Goal: Entertainment & Leisure: Consume media (video, audio)

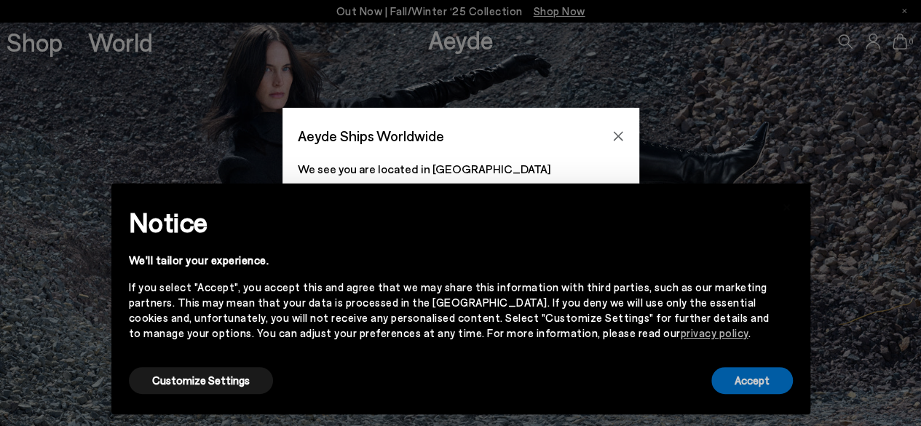
drag, startPoint x: 752, startPoint y: 382, endPoint x: 677, endPoint y: 269, distance: 135.5
click at [754, 379] on button "Accept" at bounding box center [752, 380] width 82 height 27
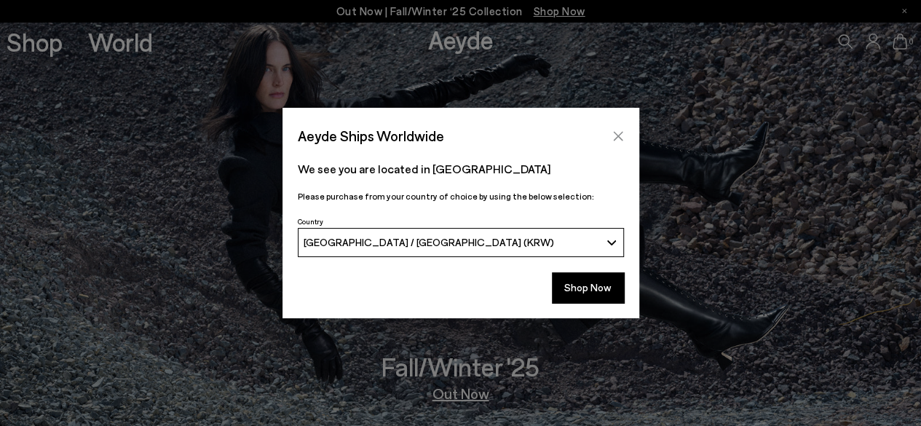
click at [623, 133] on icon "Close" at bounding box center [618, 136] width 12 height 12
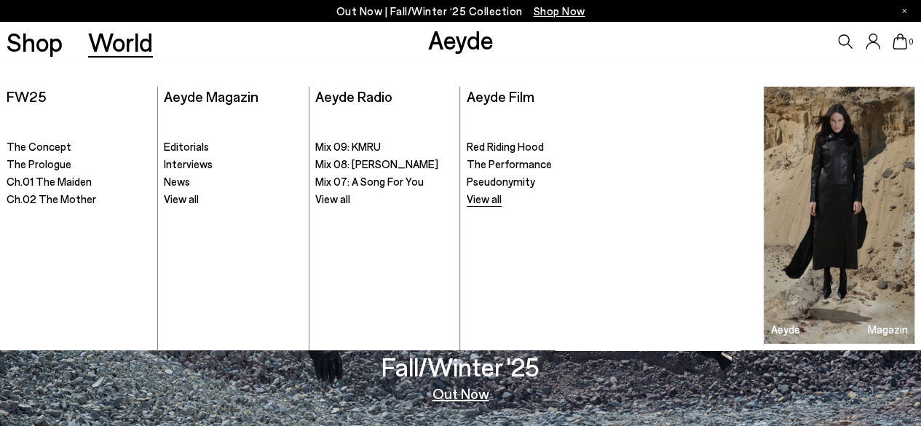
click at [489, 203] on span "View all" at bounding box center [484, 198] width 35 height 13
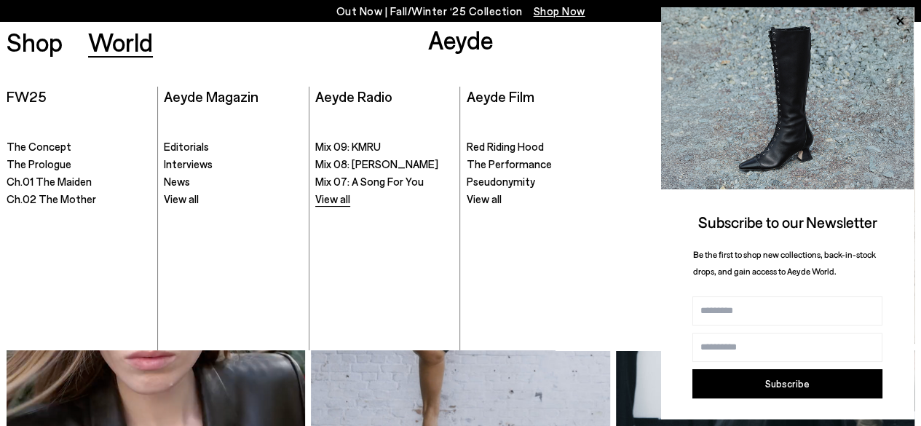
click at [328, 200] on span "View all" at bounding box center [332, 198] width 35 height 13
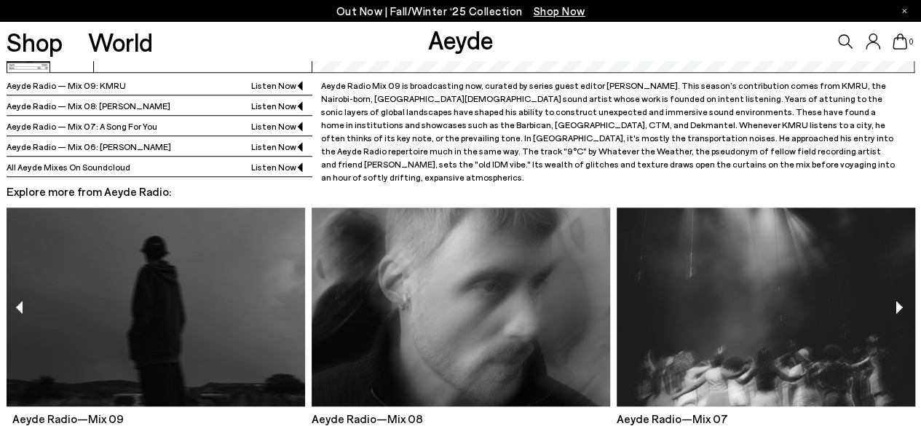
scroll to position [698, 0]
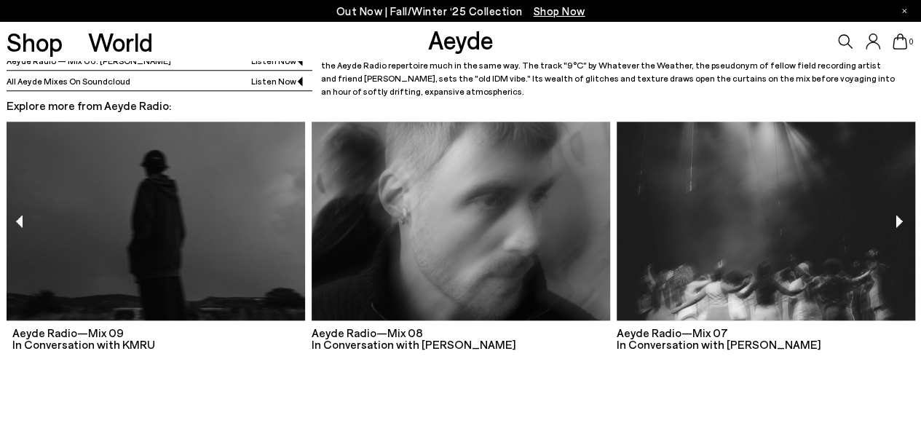
click at [900, 220] on span "⏵︎" at bounding box center [900, 219] width 17 height 21
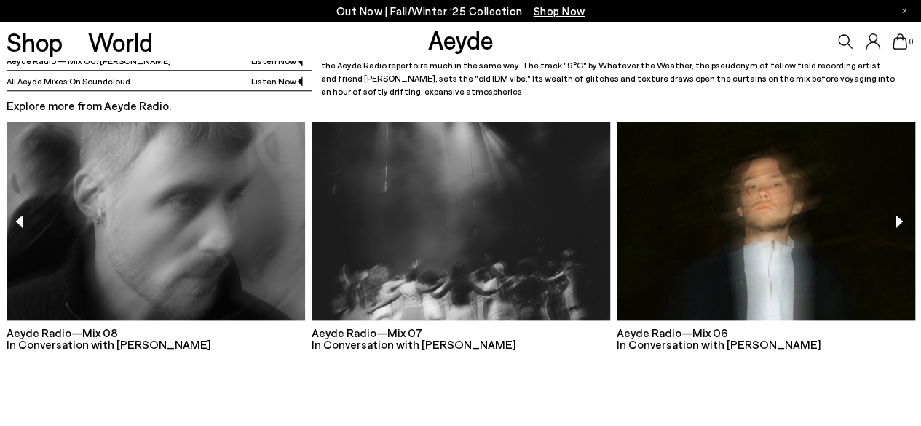
click at [900, 220] on span "⏵︎" at bounding box center [900, 219] width 17 height 21
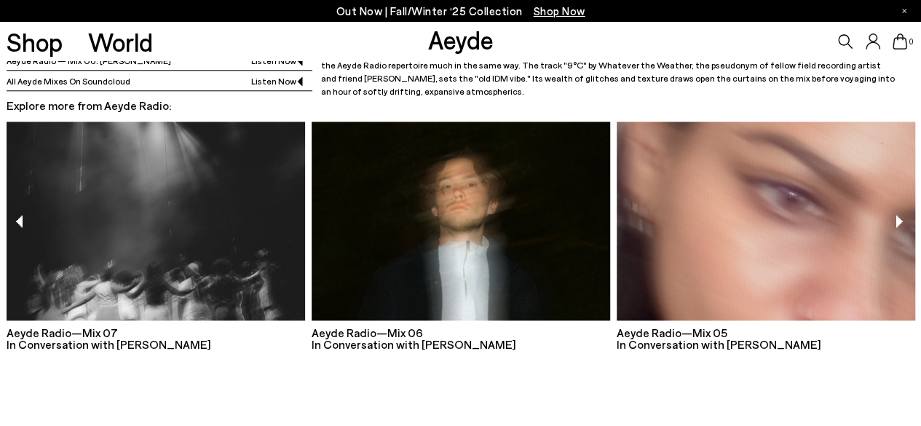
click at [901, 221] on span "⏵︎" at bounding box center [900, 219] width 17 height 21
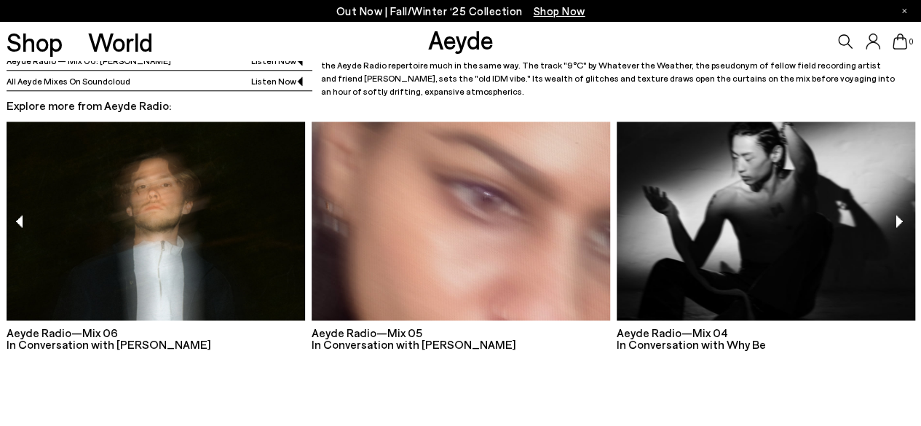
click at [904, 221] on span "⏵︎" at bounding box center [900, 219] width 17 height 21
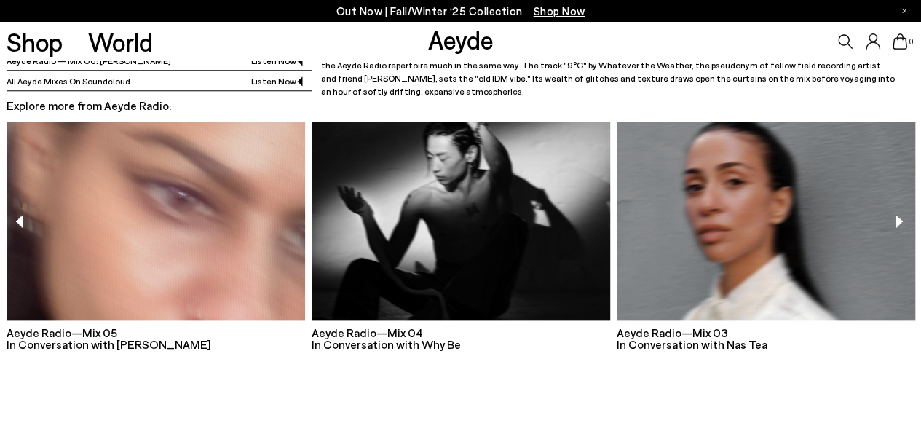
click at [904, 221] on span "⏵︎" at bounding box center [900, 219] width 17 height 21
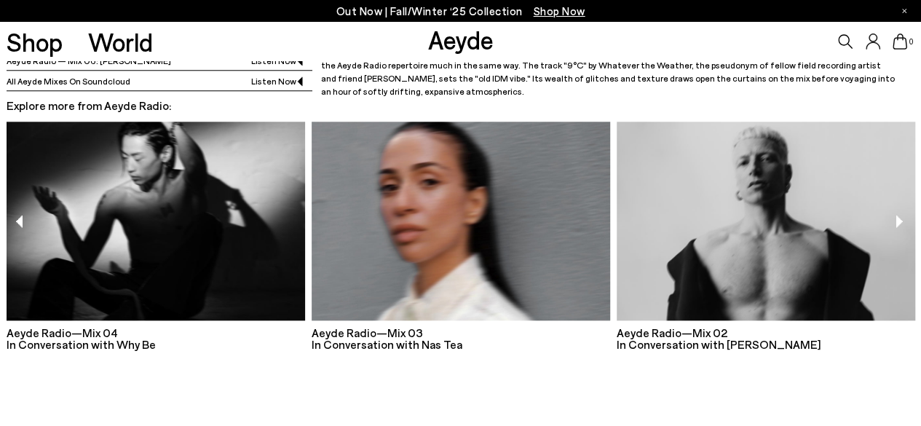
click at [904, 221] on span "⏵︎" at bounding box center [900, 219] width 17 height 21
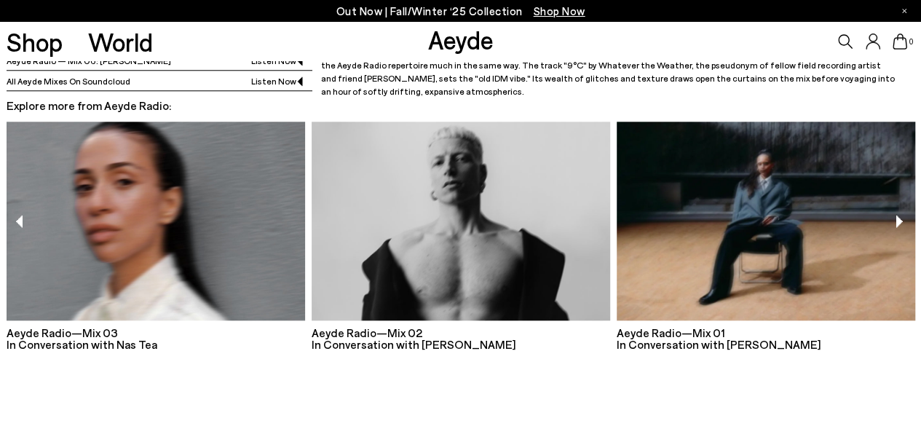
click at [904, 221] on span "⏵︎" at bounding box center [900, 219] width 17 height 21
click at [809, 254] on img at bounding box center [766, 222] width 299 height 200
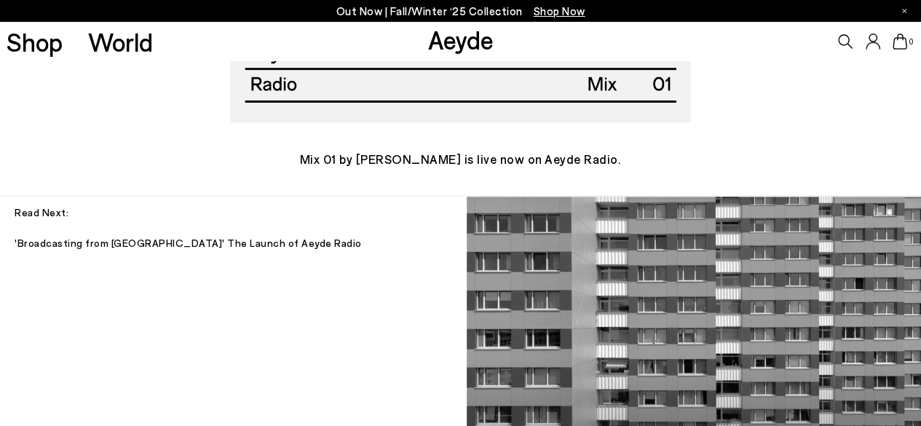
scroll to position [3641, 0]
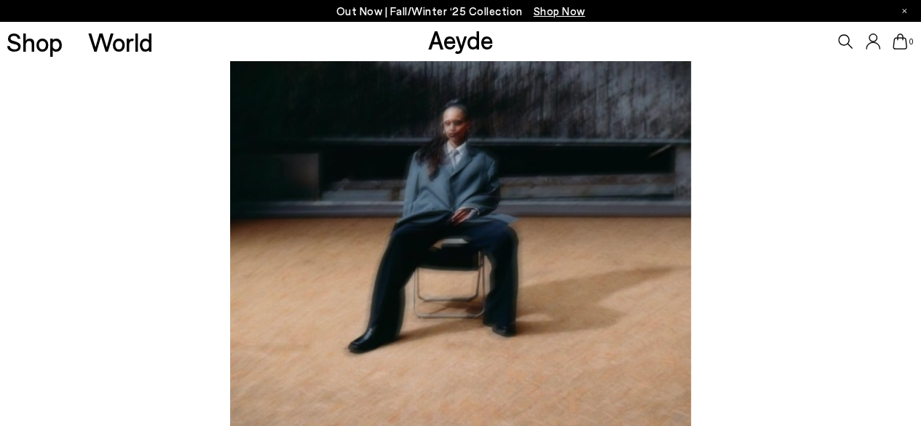
click at [478, 202] on img at bounding box center [460, 123] width 461 height 614
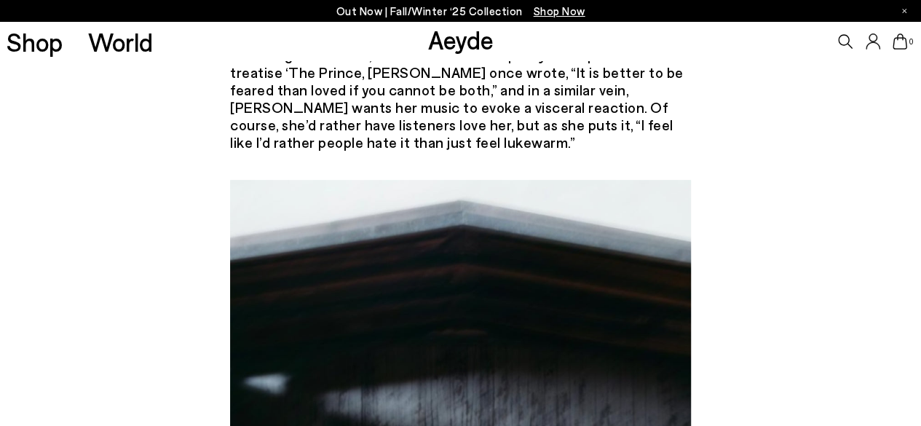
scroll to position [0, 0]
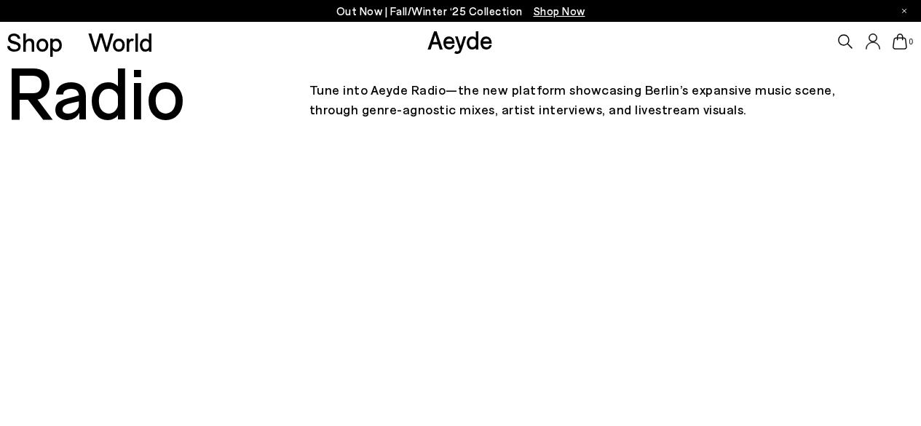
scroll to position [659, 0]
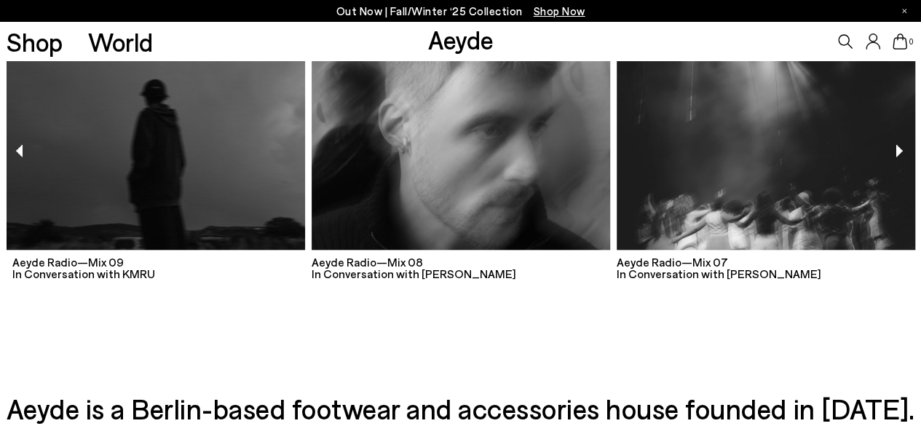
click at [216, 161] on img at bounding box center [156, 151] width 299 height 200
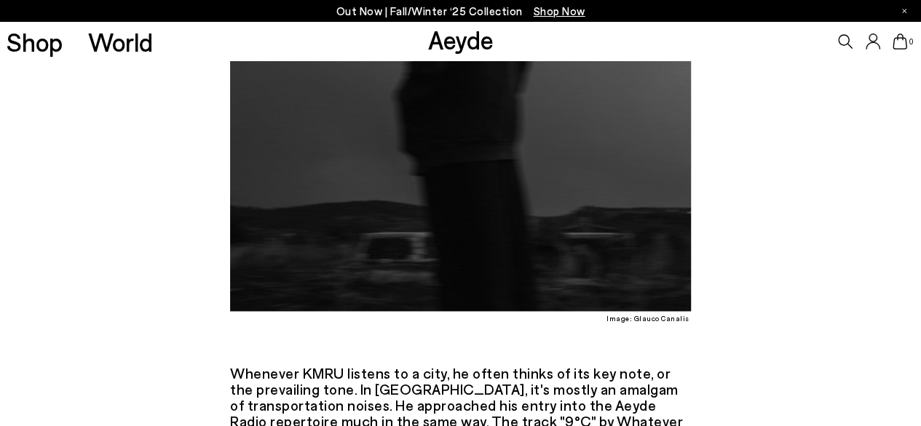
scroll to position [1311, 0]
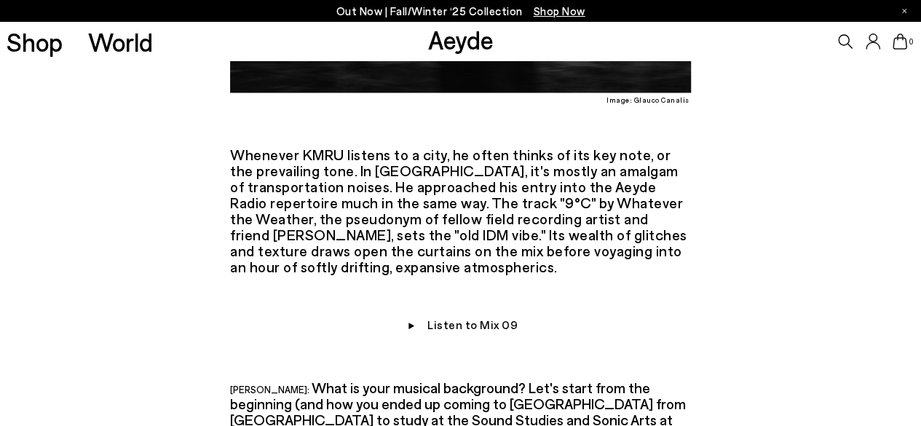
click at [408, 318] on img at bounding box center [410, 326] width 15 height 17
click at [414, 318] on img at bounding box center [410, 326] width 15 height 17
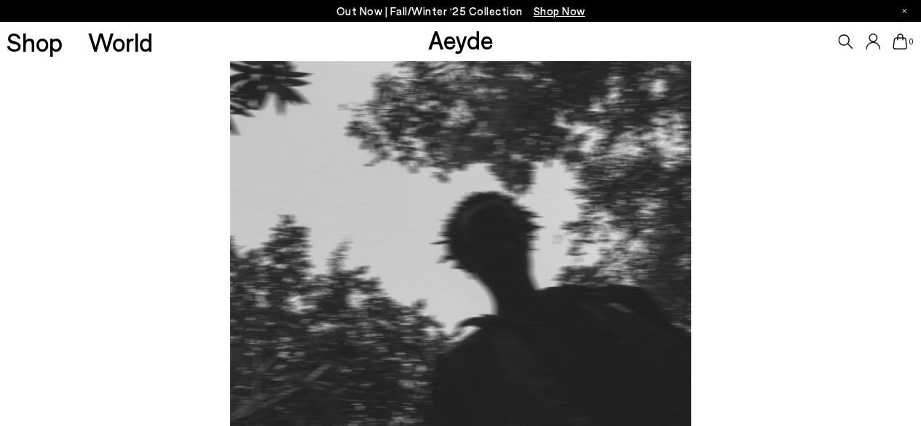
scroll to position [3422, 0]
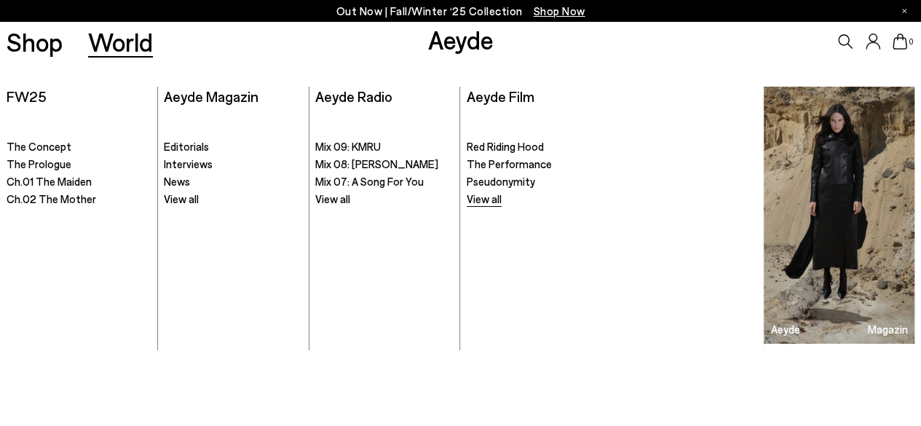
click at [499, 202] on span "View all" at bounding box center [484, 198] width 35 height 13
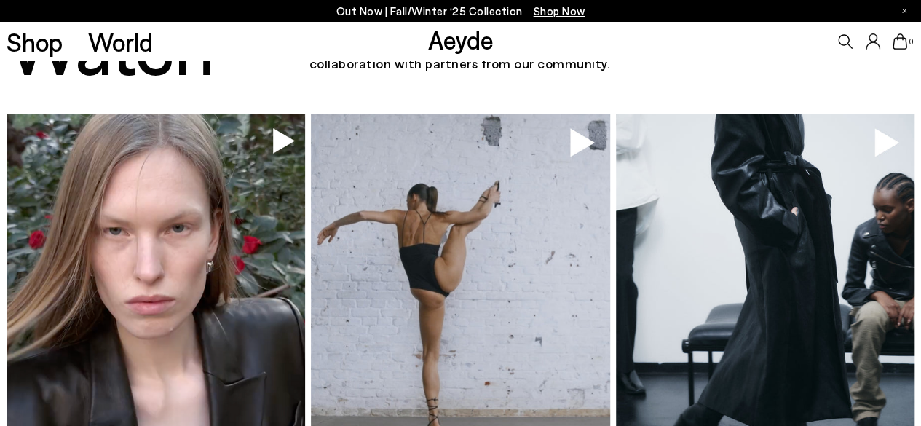
scroll to position [146, 0]
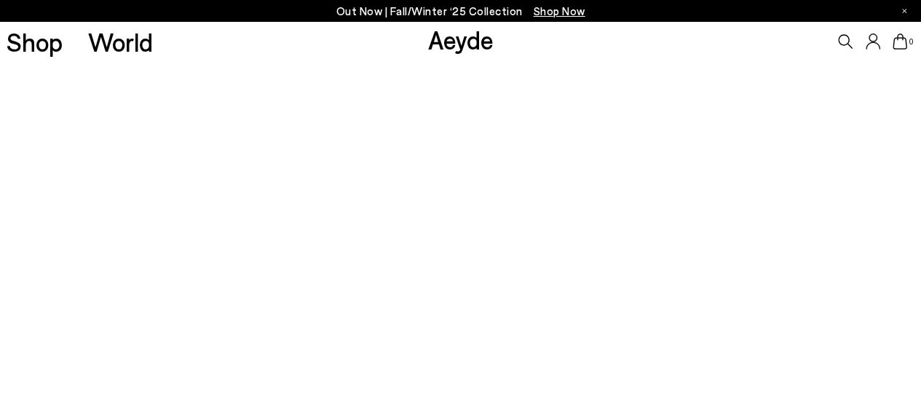
scroll to position [73, 0]
